Goal: Check status: Check status

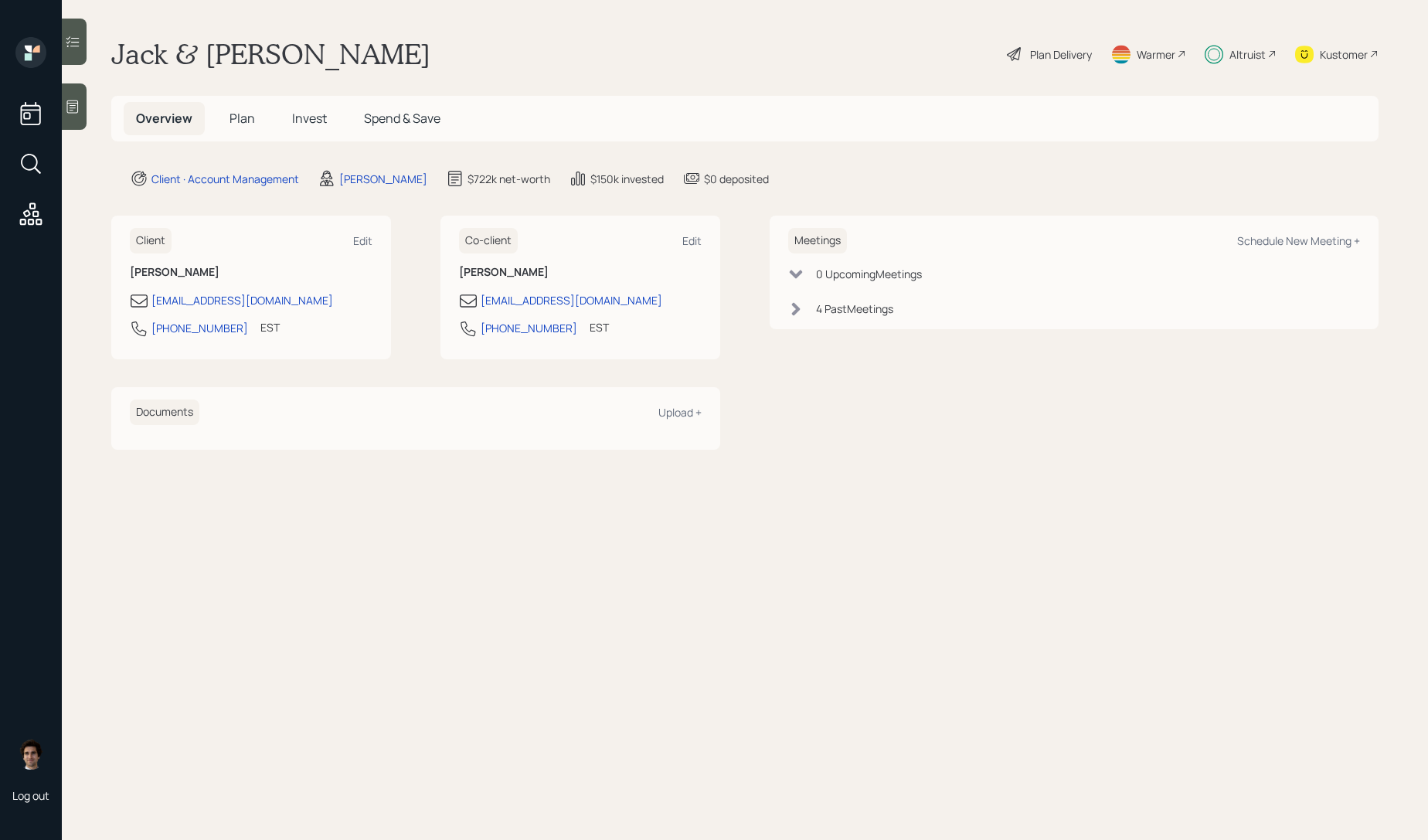
click at [306, 117] on span "Invest" at bounding box center [310, 117] width 35 height 17
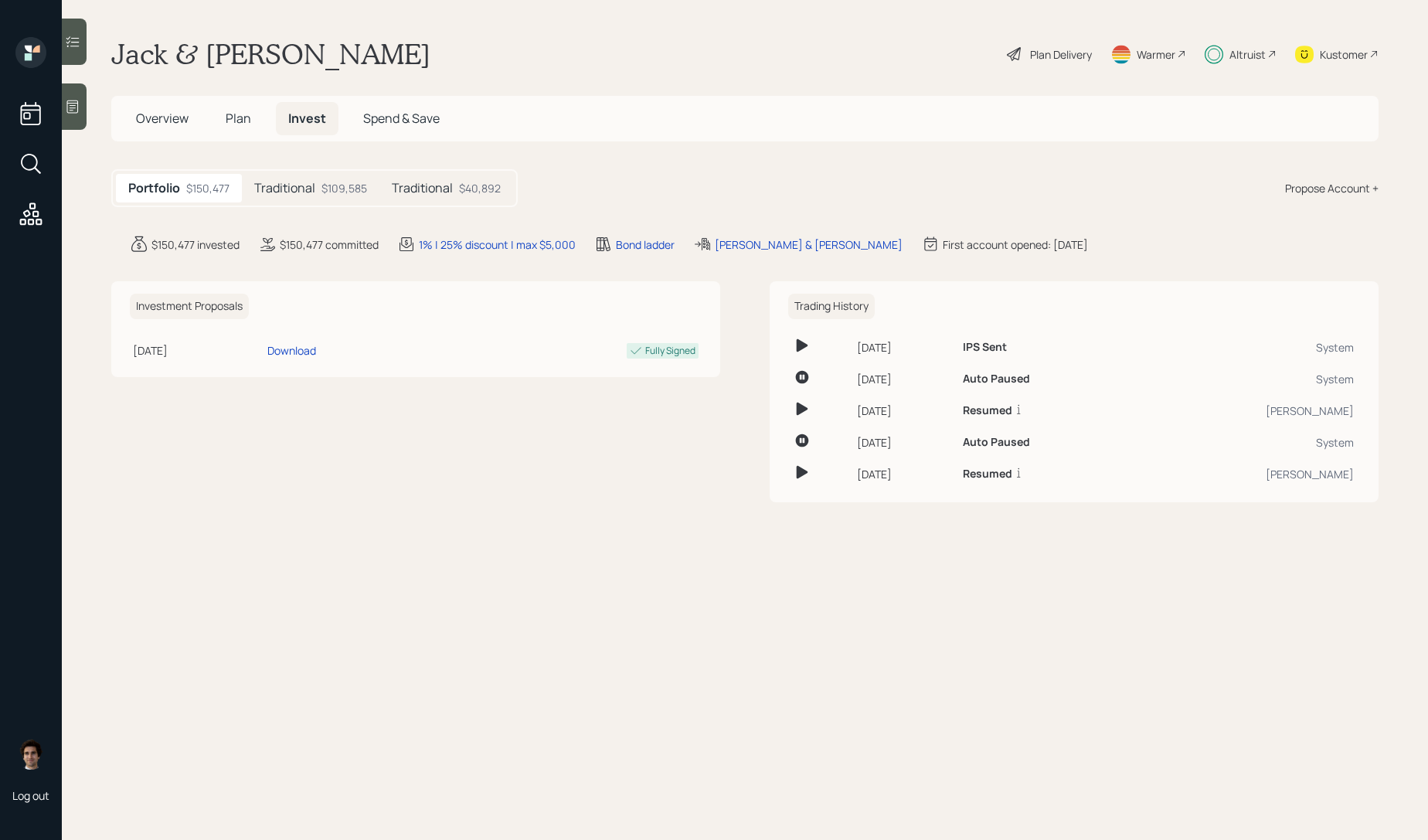
click at [327, 199] on div "Traditional $109,585" at bounding box center [311, 188] width 138 height 29
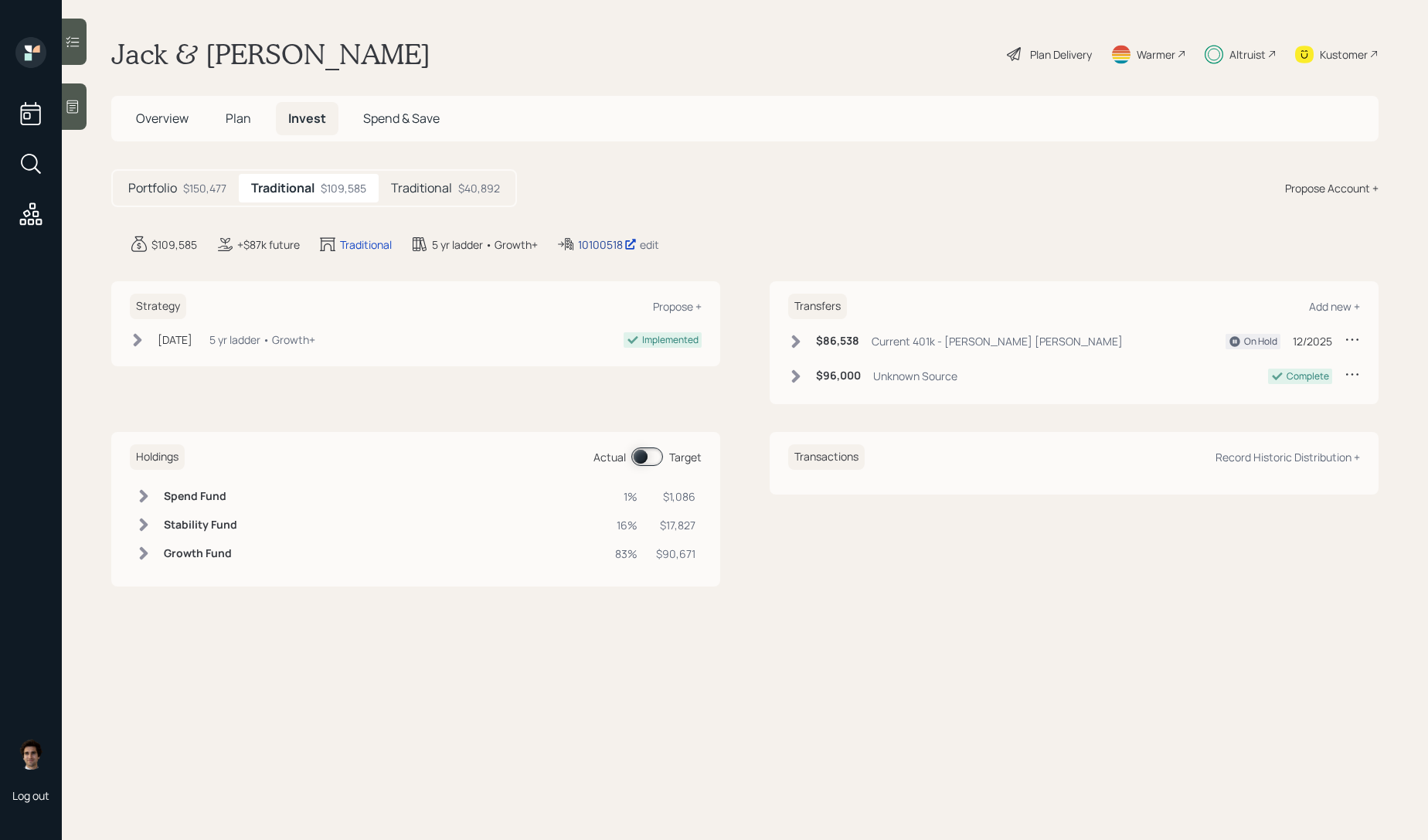
click at [601, 240] on div "10100518" at bounding box center [607, 244] width 59 height 16
